Goal: Task Accomplishment & Management: Complete application form

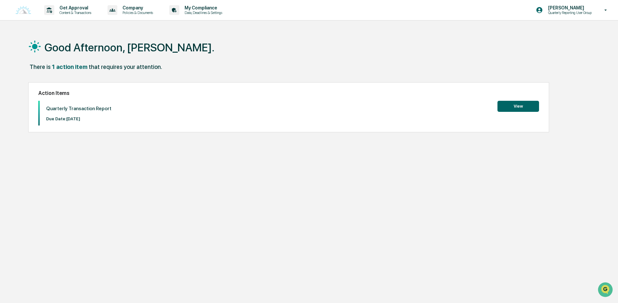
click at [512, 104] on button "View" at bounding box center [519, 106] width 42 height 11
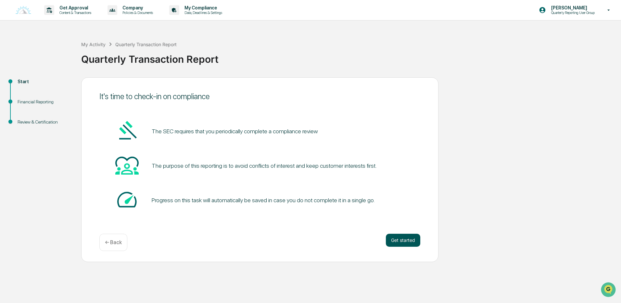
click at [405, 237] on button "Get started" at bounding box center [403, 240] width 34 height 13
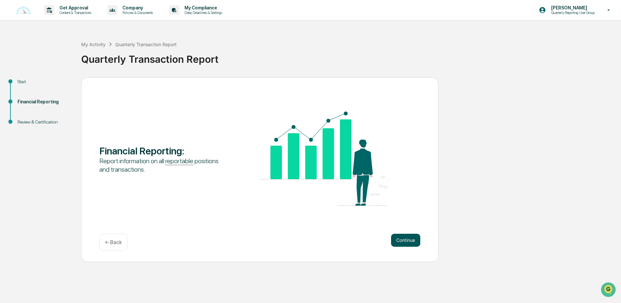
click at [406, 237] on button "Continue" at bounding box center [405, 240] width 29 height 13
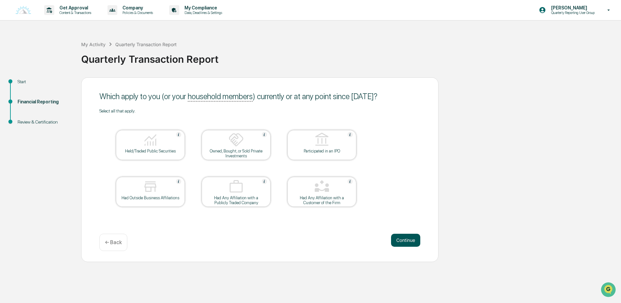
click at [409, 239] on button "Continue" at bounding box center [405, 240] width 29 height 13
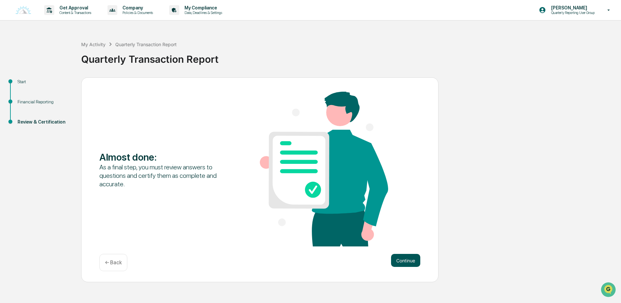
click at [413, 258] on button "Continue" at bounding box center [405, 260] width 29 height 13
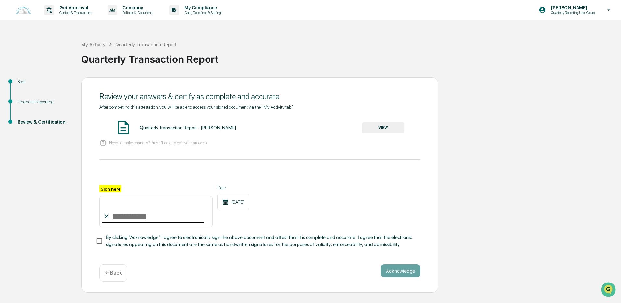
click at [381, 125] on button "VIEW" at bounding box center [383, 127] width 42 height 11
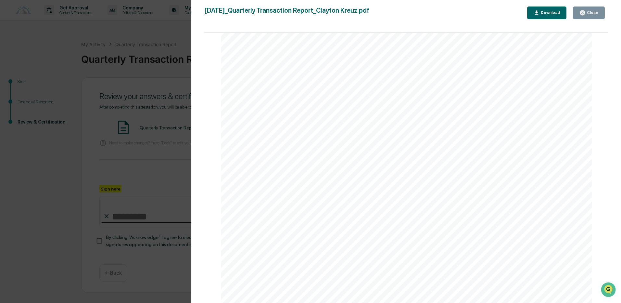
scroll to position [817, 0]
click at [543, 13] on div "Download" at bounding box center [550, 12] width 20 height 5
click at [408, 123] on div "Financial Reporting Attestation of Completeness Based upon the definitions abov…" at bounding box center [406, 40] width 371 height 525
click at [588, 13] on div "Close" at bounding box center [592, 12] width 13 height 5
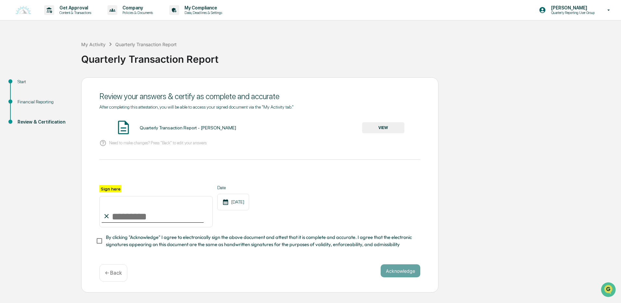
click at [119, 273] on p "← Back" at bounding box center [113, 273] width 17 height 6
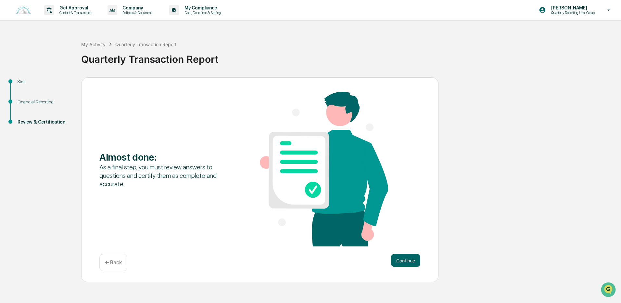
click at [119, 273] on div "Almost done : As a final step, you must review answers to questions and certify…" at bounding box center [259, 179] width 357 height 205
click at [113, 263] on p "← Back" at bounding box center [113, 262] width 17 height 6
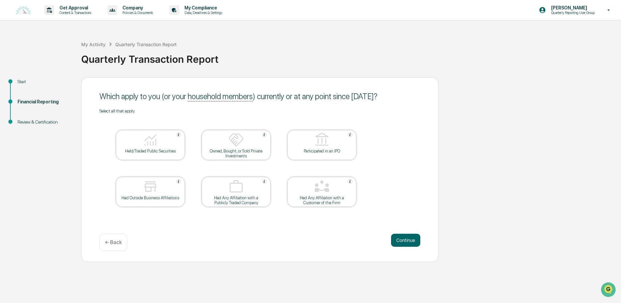
click at [160, 138] on div at bounding box center [150, 140] width 65 height 17
click at [397, 241] on button "Continue" at bounding box center [405, 240] width 29 height 13
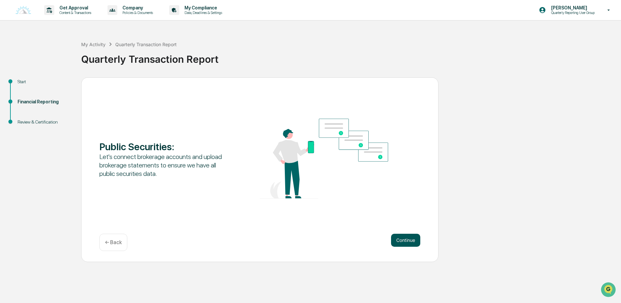
click at [397, 237] on button "Continue" at bounding box center [405, 240] width 29 height 13
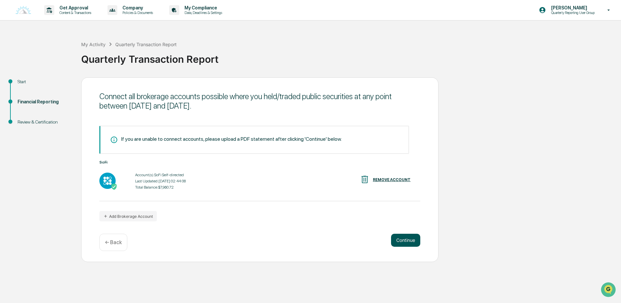
click at [404, 238] on button "Continue" at bounding box center [405, 240] width 29 height 13
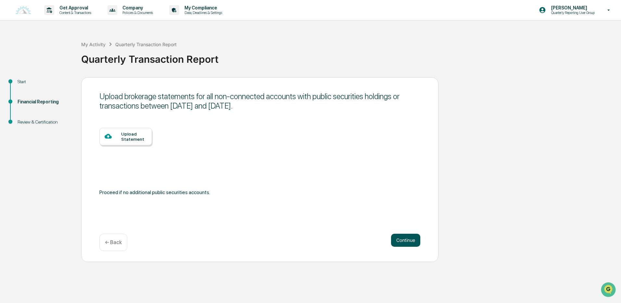
click at [401, 242] on button "Continue" at bounding box center [405, 240] width 29 height 13
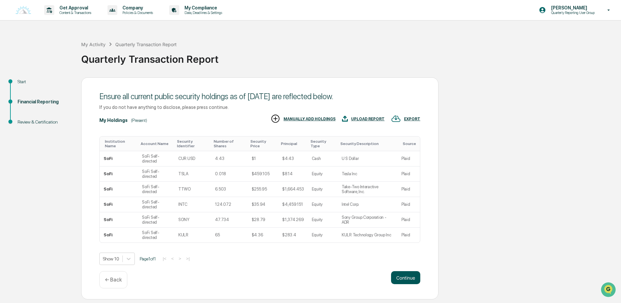
click at [400, 273] on button "Continue" at bounding box center [405, 277] width 29 height 13
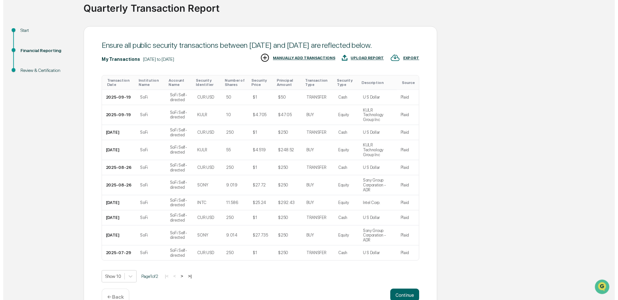
scroll to position [58, 0]
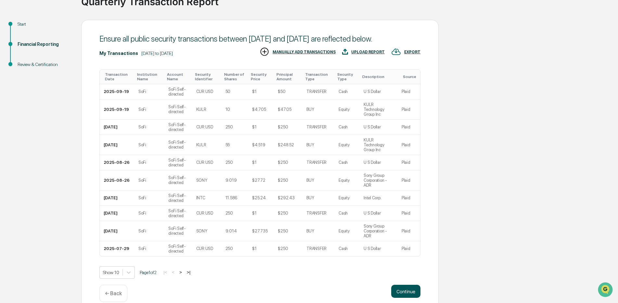
click at [410, 285] on button "Continue" at bounding box center [405, 291] width 29 height 13
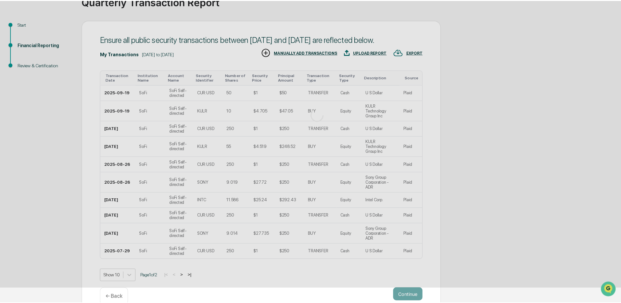
scroll to position [0, 0]
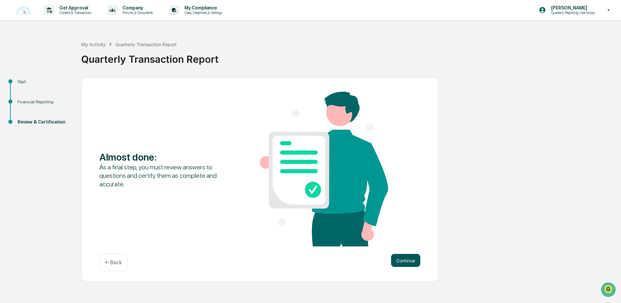
click at [400, 258] on button "Continue" at bounding box center [405, 260] width 29 height 13
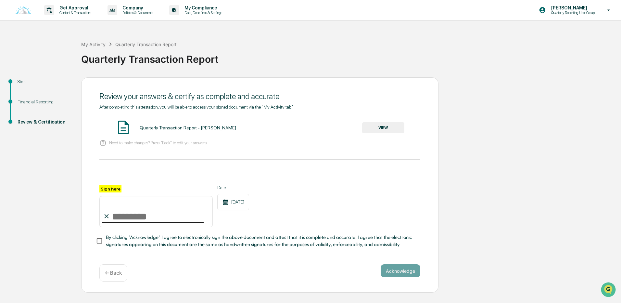
click at [380, 127] on button "VIEW" at bounding box center [383, 127] width 42 height 11
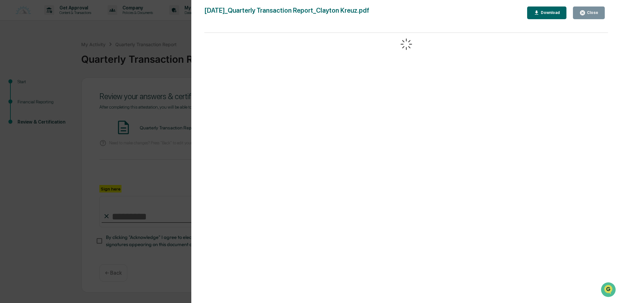
click at [554, 15] on div "Download" at bounding box center [550, 12] width 20 height 5
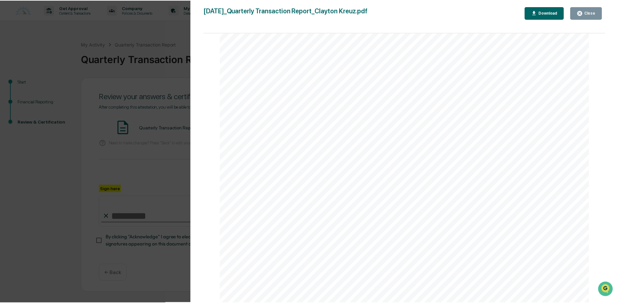
scroll to position [1332, 0]
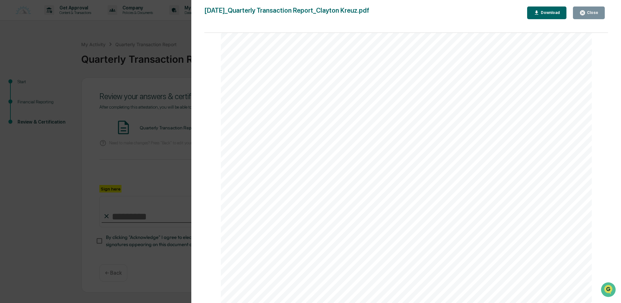
click at [587, 11] on div "Close" at bounding box center [589, 13] width 19 height 6
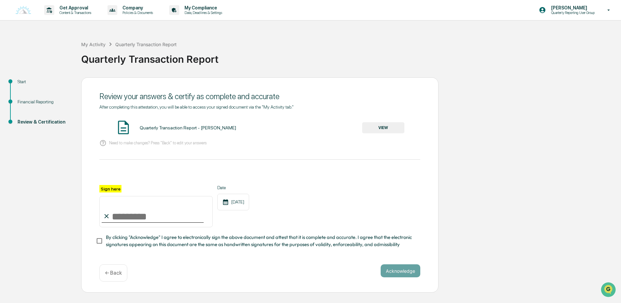
click at [120, 211] on input "Sign here" at bounding box center [155, 211] width 113 height 31
type input "**********"
click at [401, 273] on button "Acknowledge" at bounding box center [401, 270] width 40 height 13
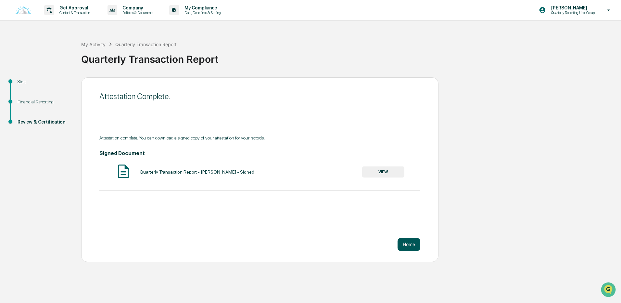
click at [414, 245] on button "Home" at bounding box center [409, 244] width 23 height 13
